Goal: Share content: Share content

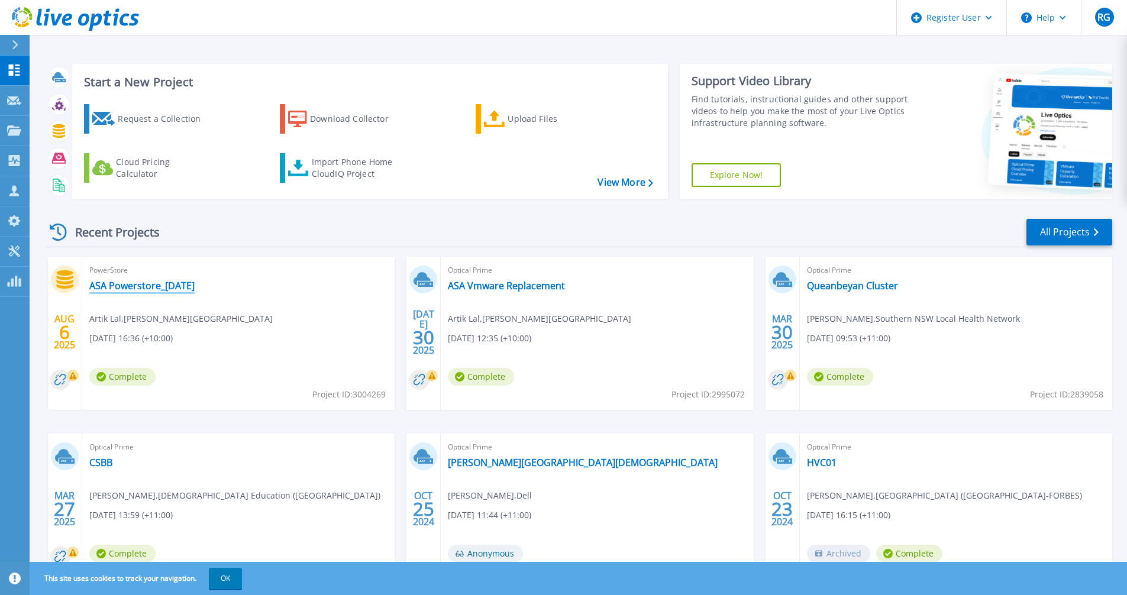
click at [171, 285] on link "ASA Powerstore_[DATE]" at bounding box center [141, 286] width 105 height 12
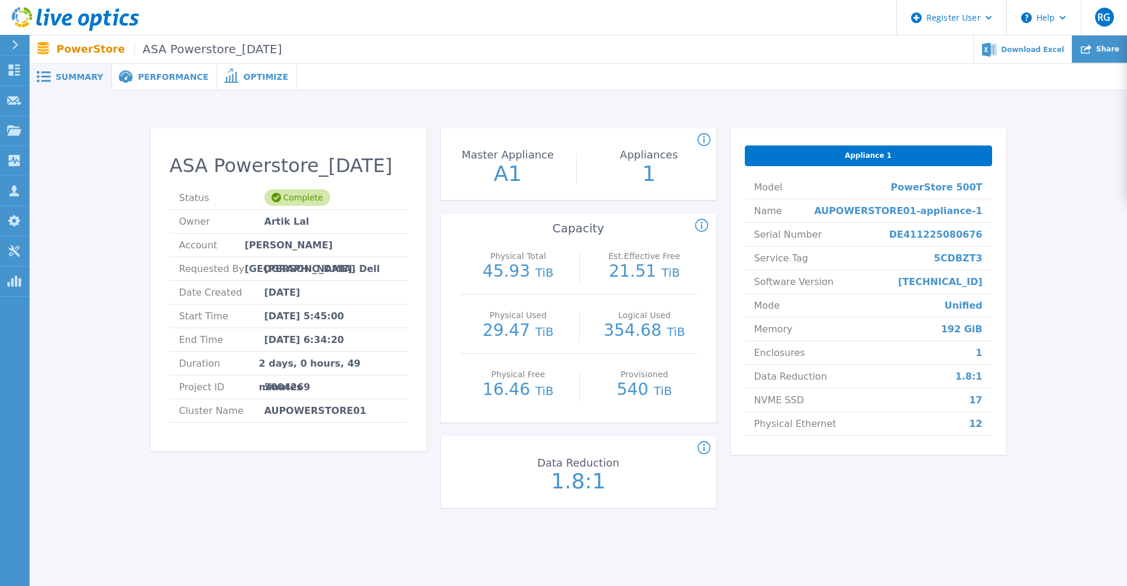
click at [1089, 51] on icon at bounding box center [1085, 49] width 11 height 11
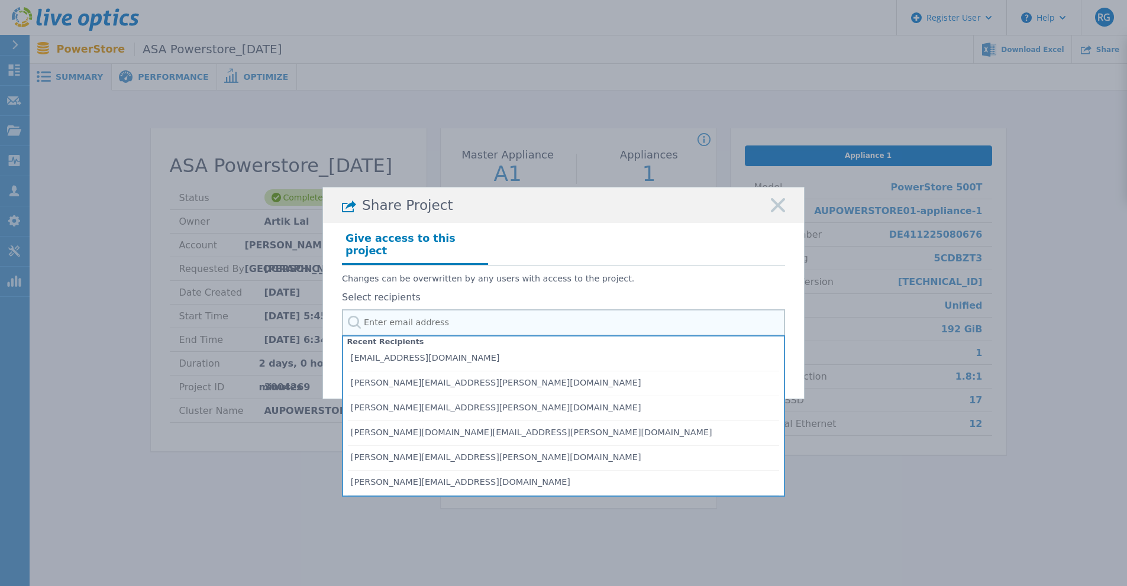
click at [413, 316] on input "text" at bounding box center [563, 322] width 443 height 27
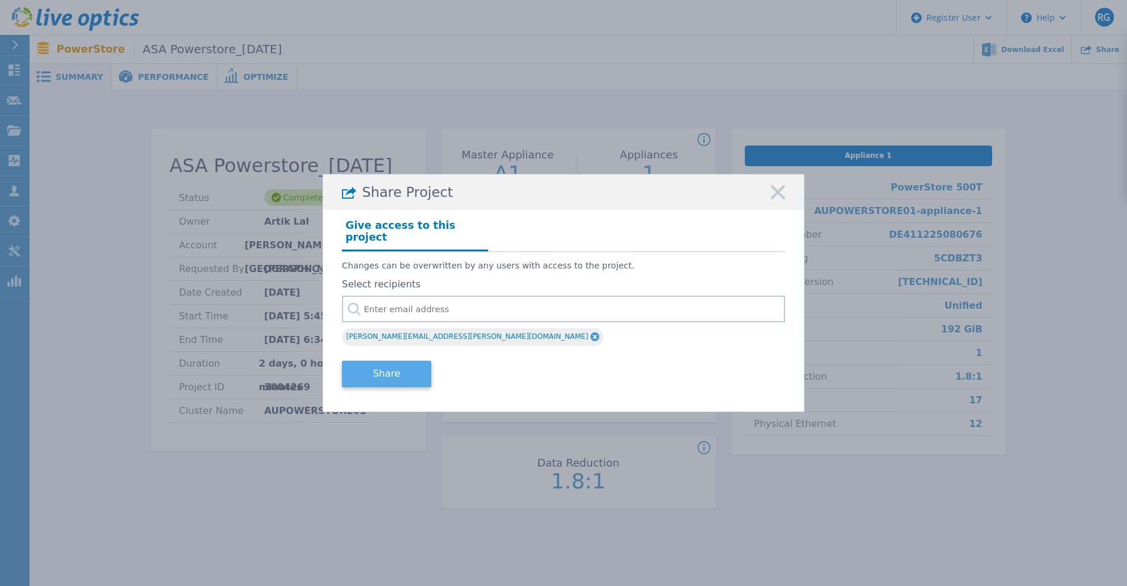
click at [409, 364] on button "Share" at bounding box center [386, 374] width 89 height 27
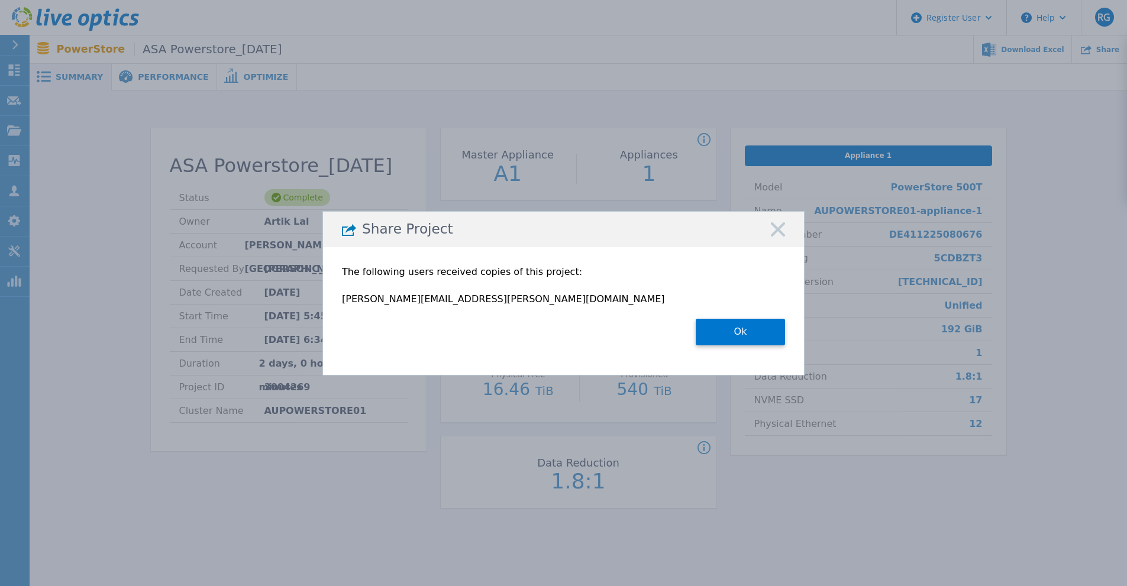
click at [749, 329] on button "Ok" at bounding box center [739, 332] width 89 height 27
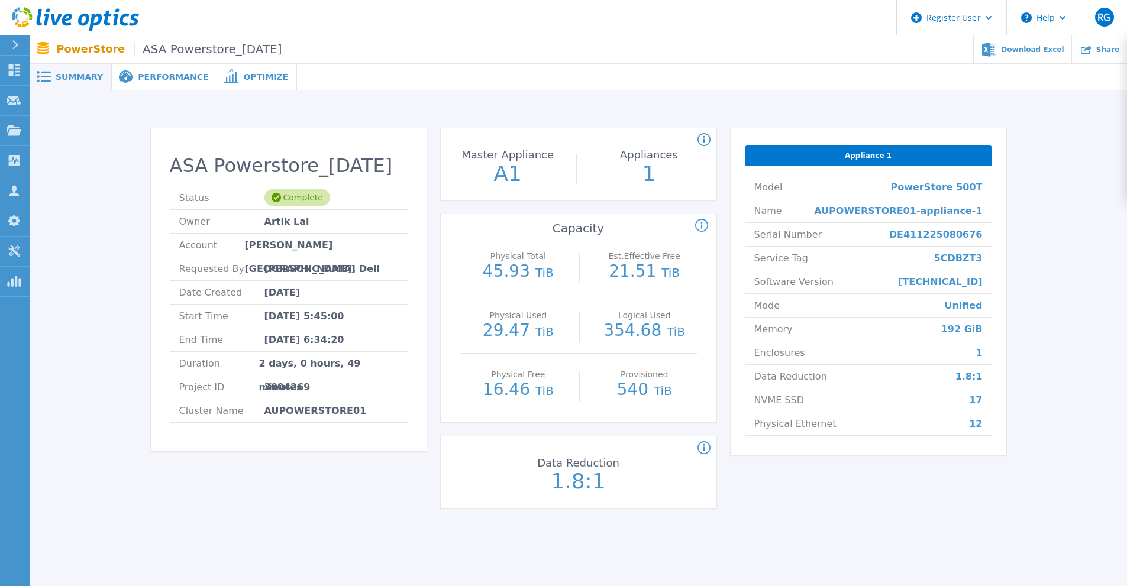
click at [14, 44] on icon at bounding box center [15, 44] width 7 height 9
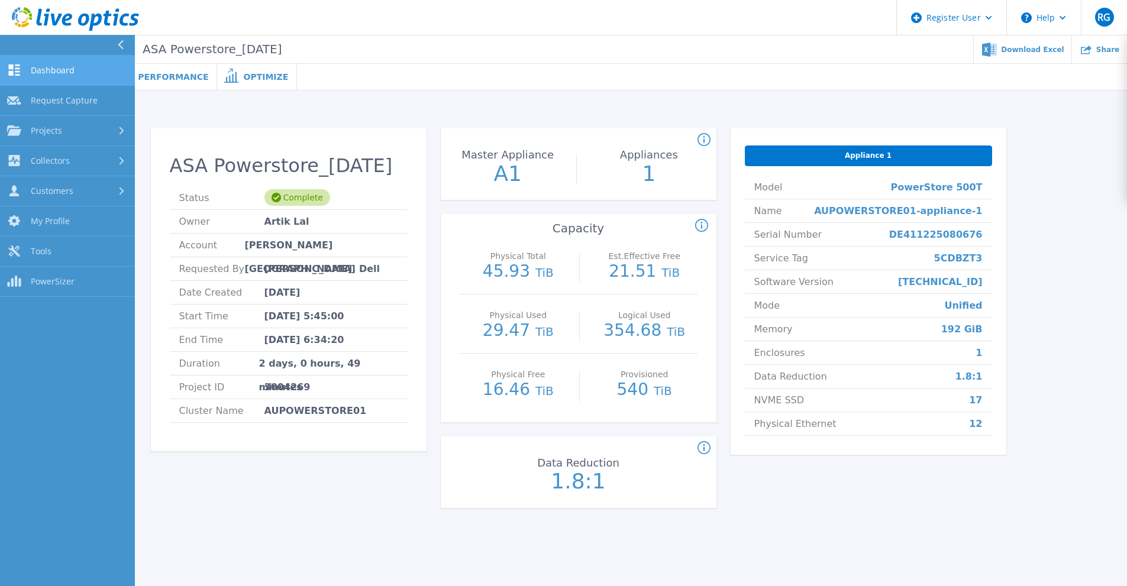
click at [57, 69] on span "Dashboard" at bounding box center [53, 70] width 44 height 11
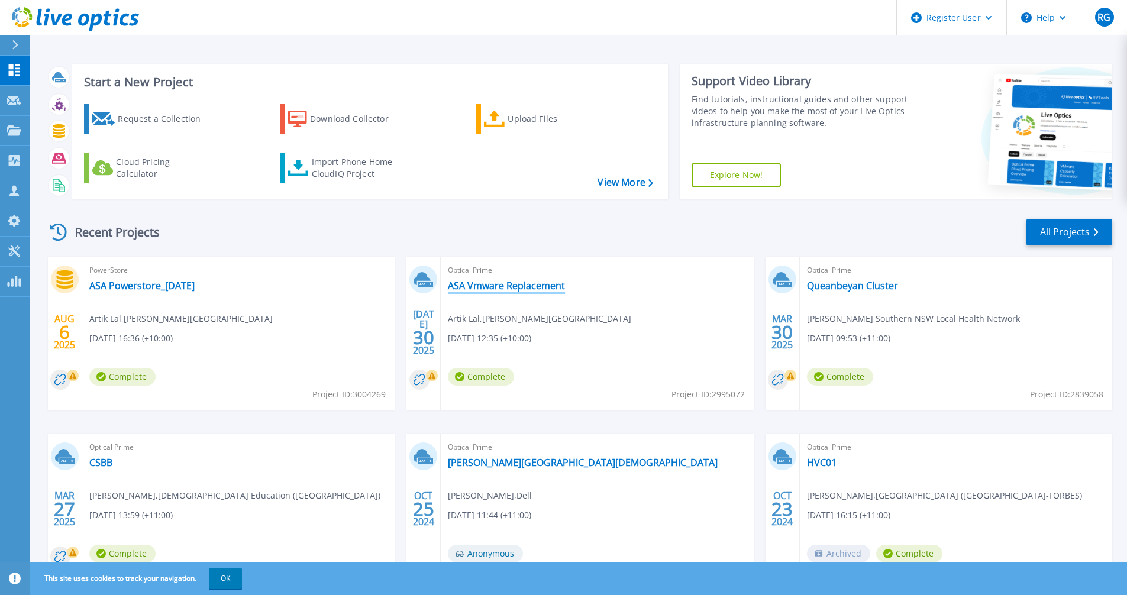
click at [540, 286] on link "ASA Vmware Replacement" at bounding box center [506, 286] width 117 height 12
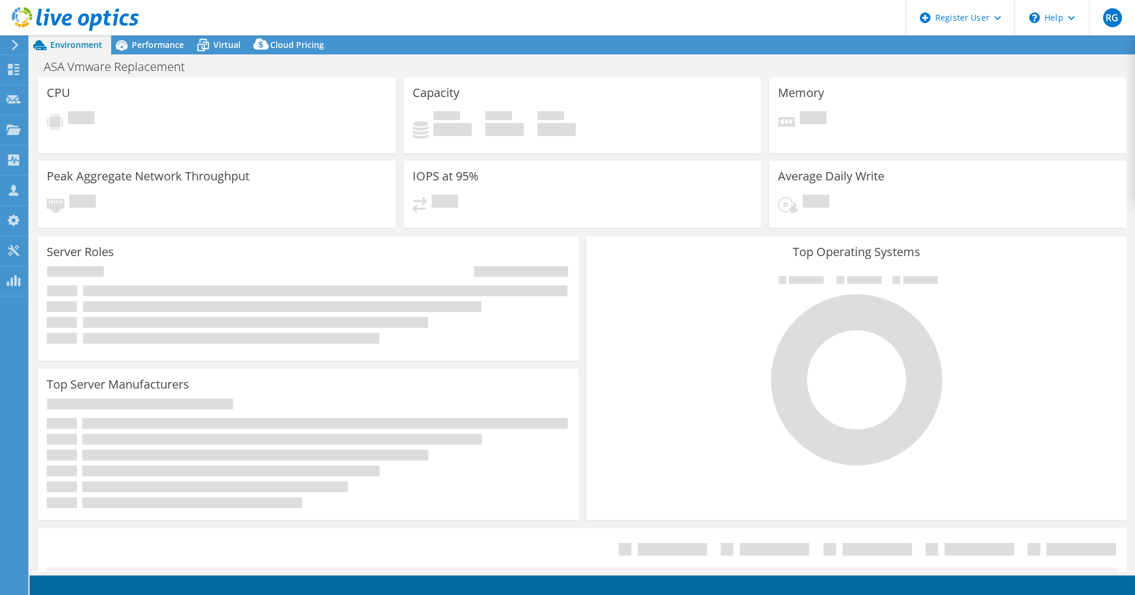
select select "USD"
select select "[GEOGRAPHIC_DATA]"
select select "AUD"
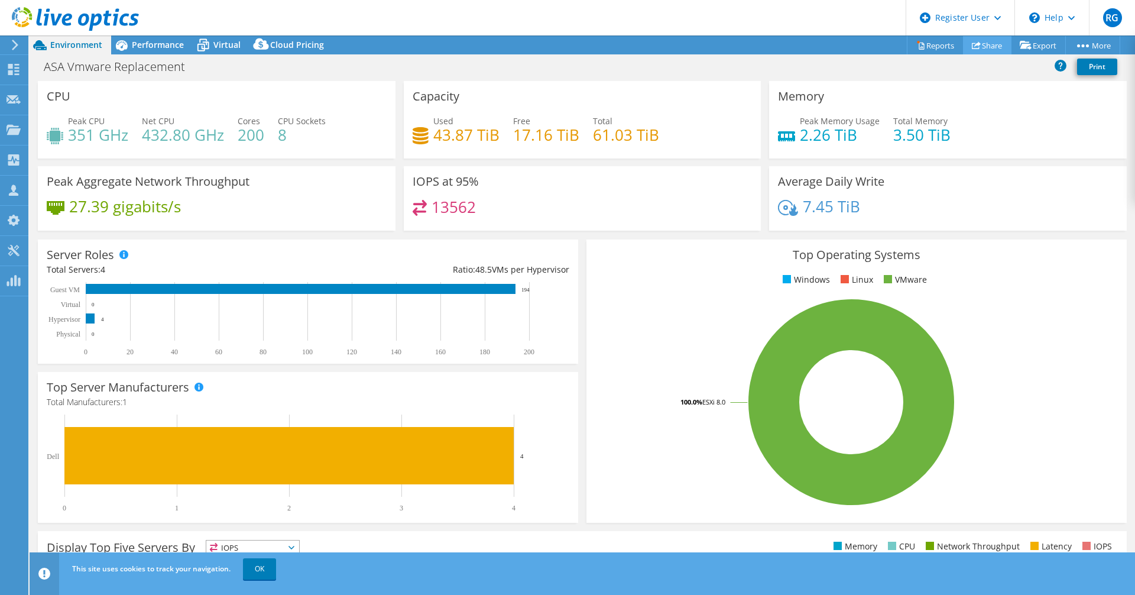
click at [982, 41] on link "Share" at bounding box center [987, 45] width 48 height 18
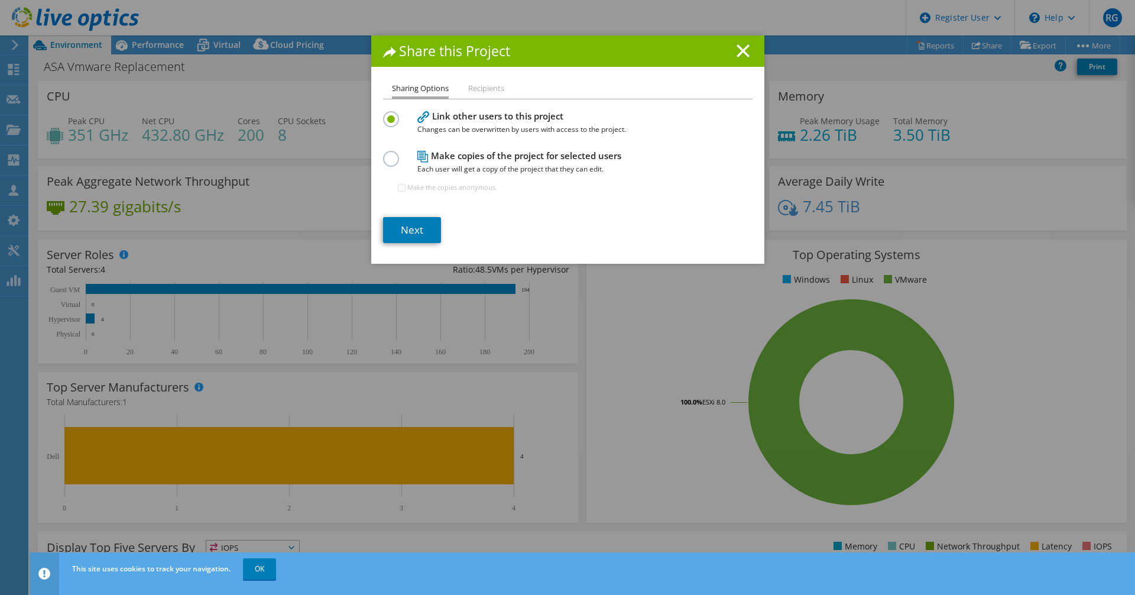
click at [384, 154] on label at bounding box center [393, 152] width 21 height 3
click at [0, 0] on input "radio" at bounding box center [0, 0] width 0 height 0
click at [406, 224] on link "Next" at bounding box center [412, 230] width 58 height 26
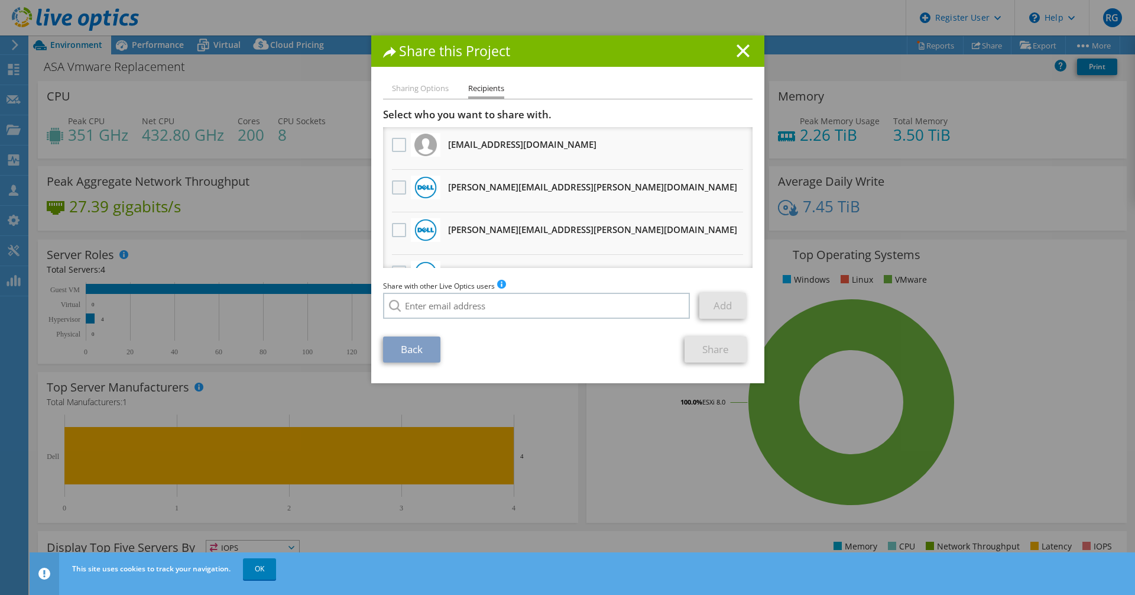
click at [396, 189] on label at bounding box center [400, 187] width 17 height 14
click at [0, 0] on input "checkbox" at bounding box center [0, 0] width 0 height 0
click at [704, 348] on link "Share" at bounding box center [716, 349] width 62 height 26
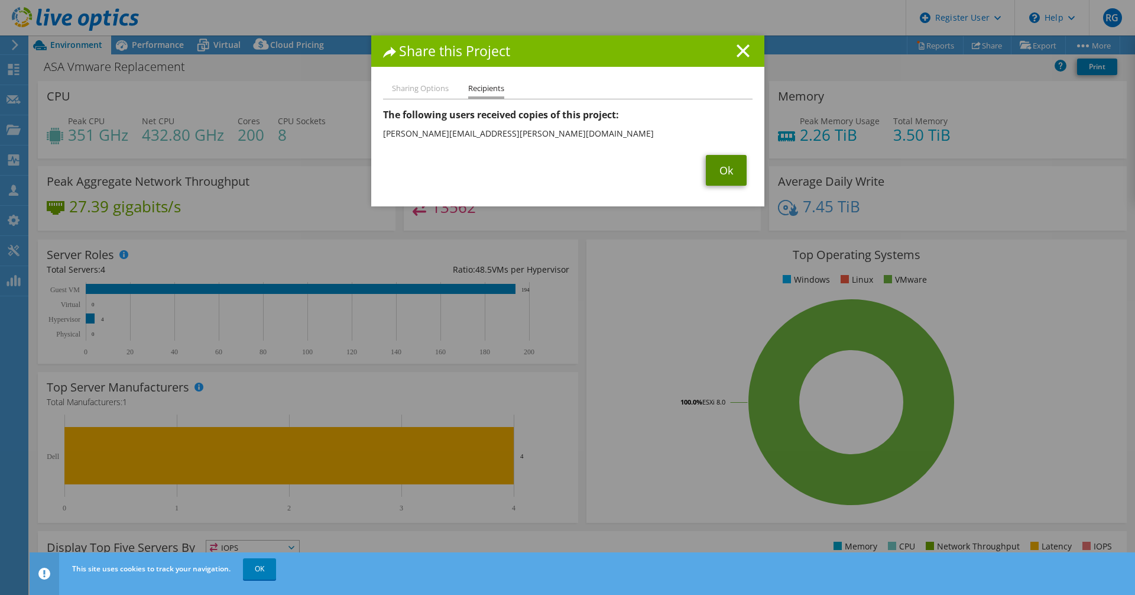
click at [720, 166] on link "Ok" at bounding box center [726, 170] width 41 height 31
